Goal: Book appointment/travel/reservation

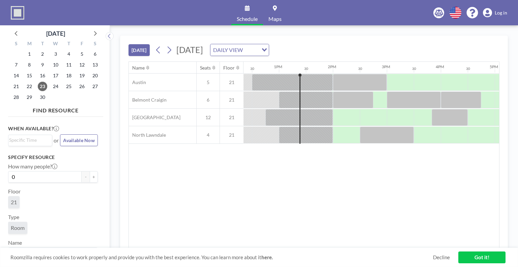
scroll to position [0, 675]
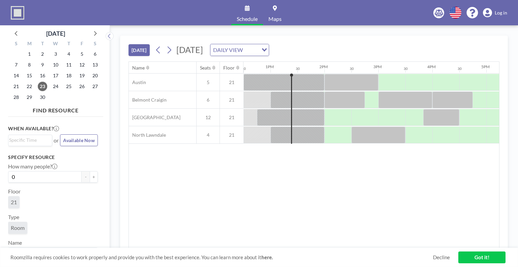
click at [297, 186] on div "Name Seats Floor 12AM 30 1AM 30 2AM 30 3AM 30 4AM 30 5AM 30 6AM 30 7AM 30 8AM 3…" at bounding box center [314, 155] width 371 height 186
click at [343, 134] on div at bounding box center [338, 135] width 27 height 17
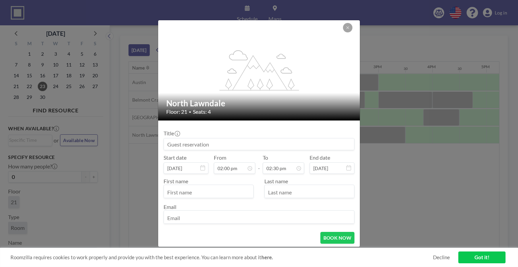
click at [343, 134] on div "Title" at bounding box center [259, 140] width 191 height 20
click at [211, 144] on input at bounding box center [259, 143] width 190 height 11
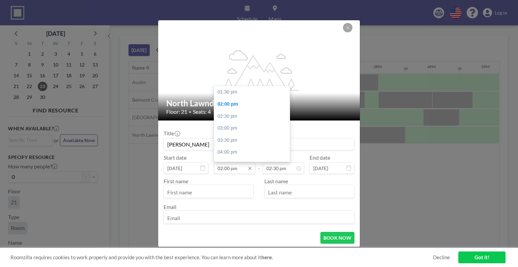
scroll to position [12, 0]
type input "[PERSON_NAME]"
click at [228, 169] on input "02:00 pm" at bounding box center [235, 167] width 42 height 11
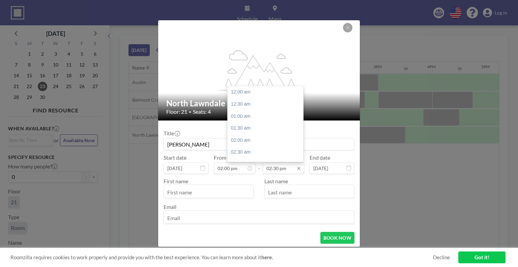
scroll to position [348, 0]
click at [250, 106] on div "03:00 pm" at bounding box center [267, 104] width 79 height 12
type input "03:00 pm"
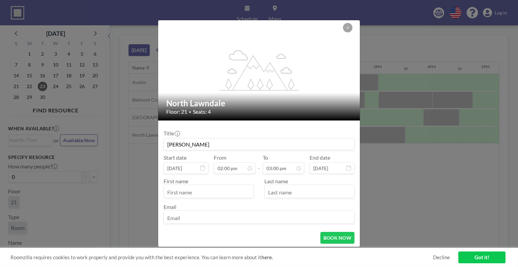
scroll to position [12, 0]
click at [219, 195] on input "text" at bounding box center [208, 191] width 89 height 11
type input "[PERSON_NAME]"
click at [198, 213] on input "email" at bounding box center [259, 217] width 190 height 11
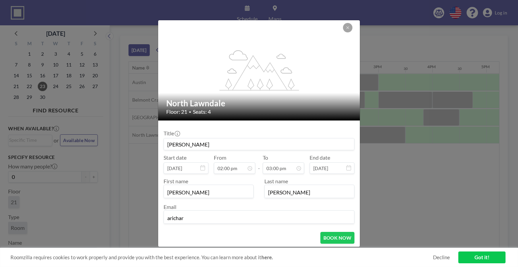
type input "[EMAIL_ADDRESS][DOMAIN_NAME]"
click at [326, 236] on button "BOOK NOW" at bounding box center [338, 238] width 34 height 12
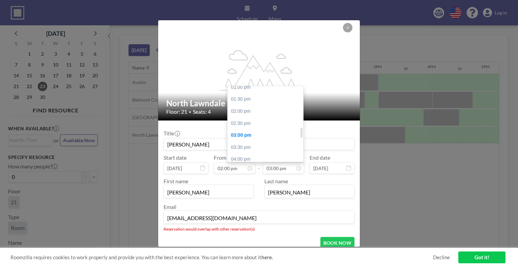
scroll to position [320, 0]
click at [244, 119] on div "02:30 pm" at bounding box center [267, 121] width 79 height 12
type input "02:30 pm"
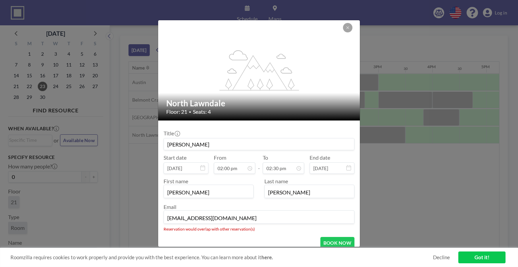
scroll to position [348, 0]
click at [333, 242] on button "BOOK NOW" at bounding box center [338, 243] width 34 height 12
